Goal: Find contact information: Find contact information

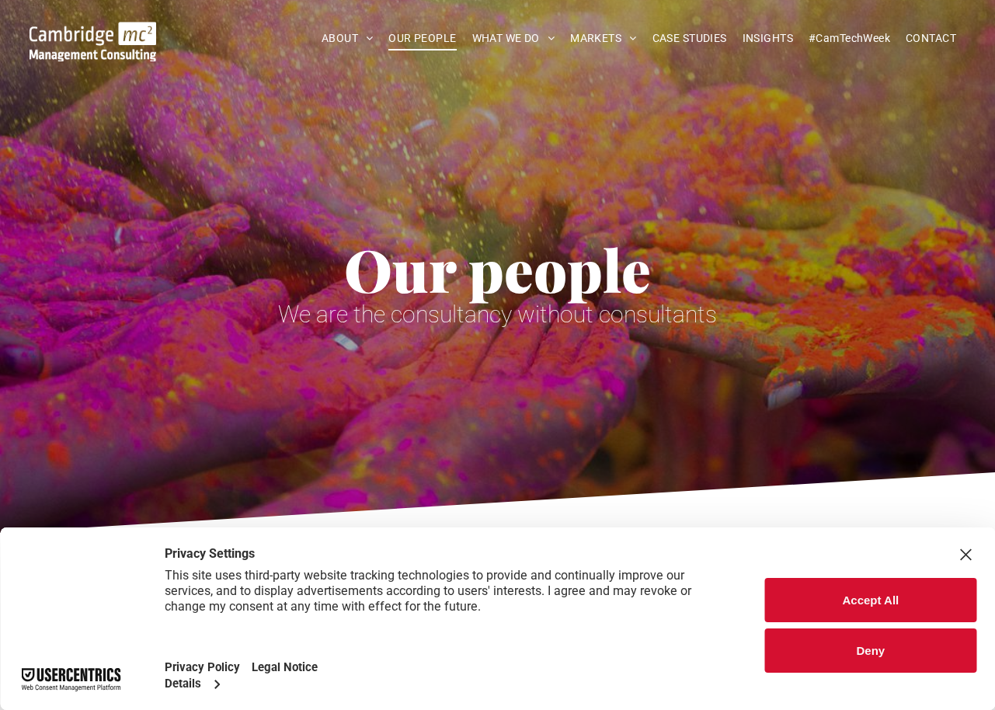
click at [831, 652] on button "Deny" at bounding box center [870, 651] width 211 height 44
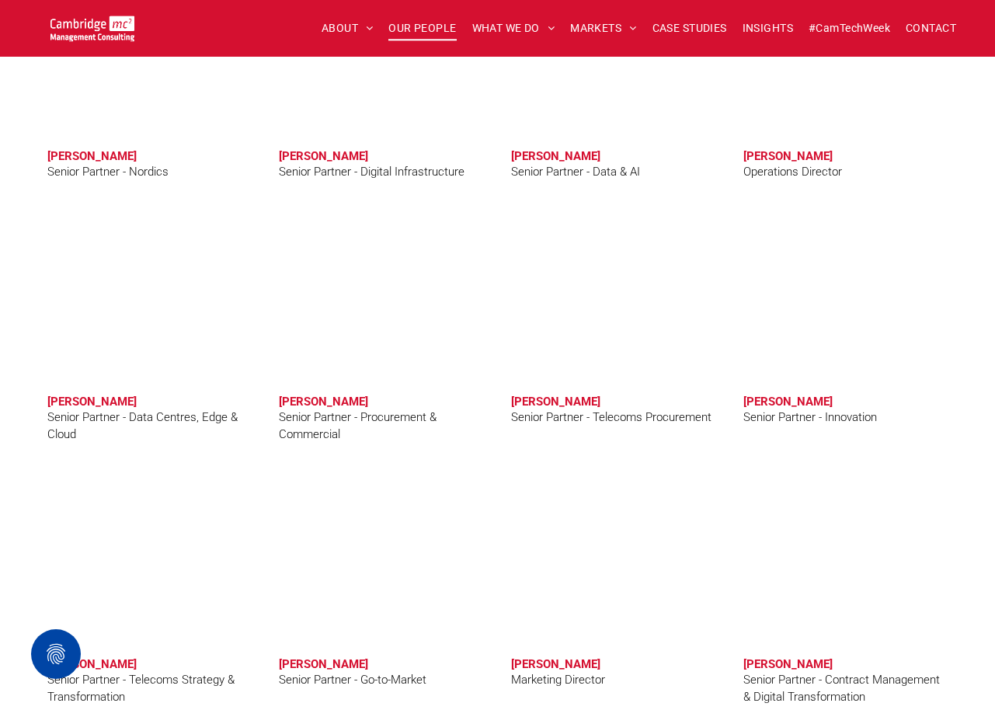
scroll to position [2175, 0]
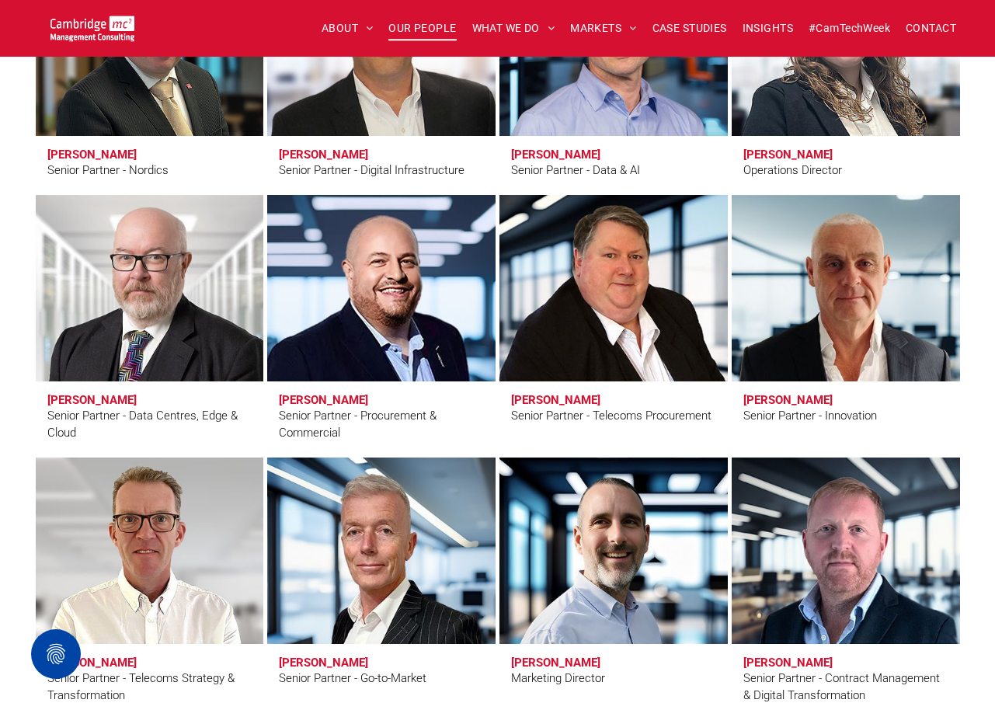
click at [574, 437] on span "[PERSON_NAME] Senior Partner - Telecoms Procurement" at bounding box center [614, 417] width 228 height 72
